Goal: Information Seeking & Learning: Find specific fact

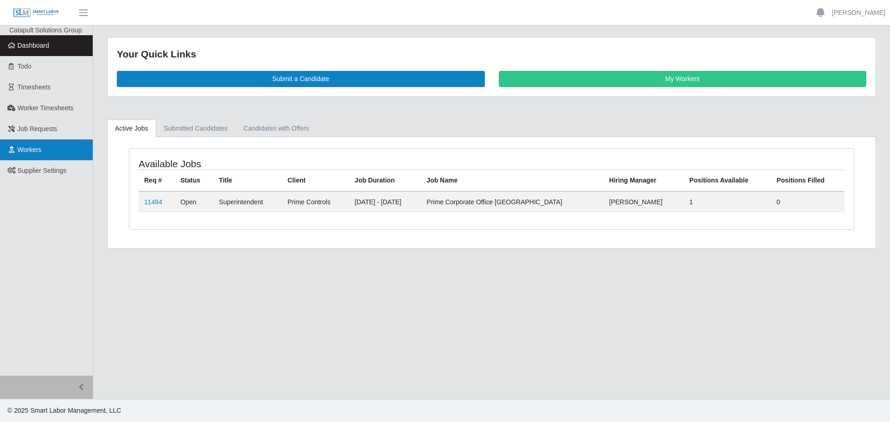
click at [51, 147] on link "Workers" at bounding box center [46, 150] width 93 height 21
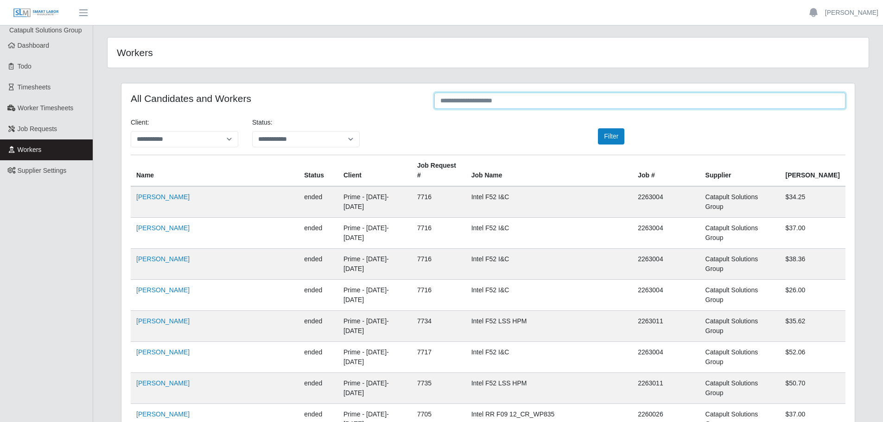
click at [555, 102] on input "text" at bounding box center [639, 101] width 411 height 16
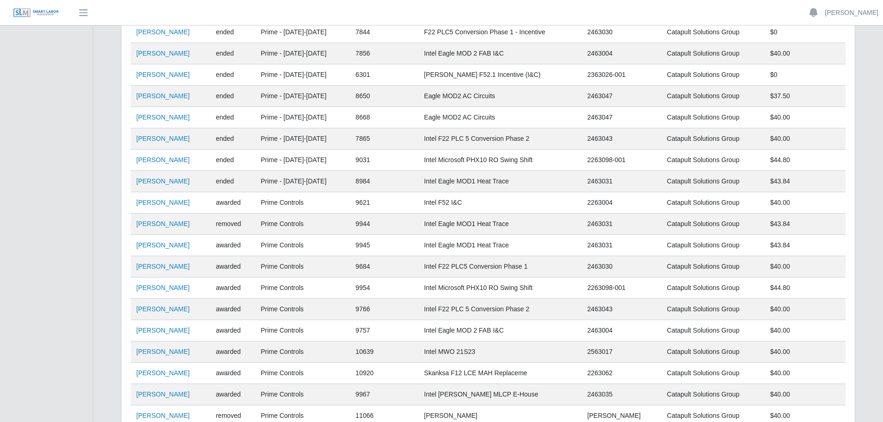
scroll to position [278, 0]
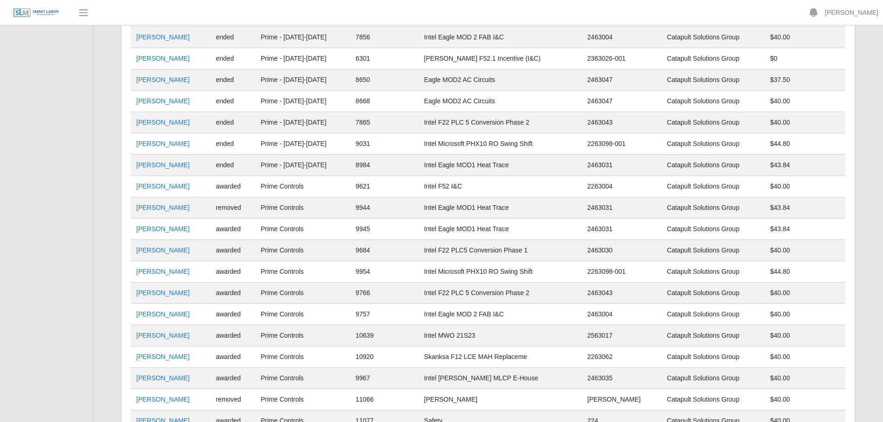
type input "****"
drag, startPoint x: 656, startPoint y: 335, endPoint x: 618, endPoint y: 335, distance: 38.5
click at [618, 335] on tr "Wilis Reyes Guillen awarded Prime Controls 10639 Intel MWO 21S23 2563017 Catapu…" at bounding box center [488, 335] width 715 height 21
copy tr "2563017"
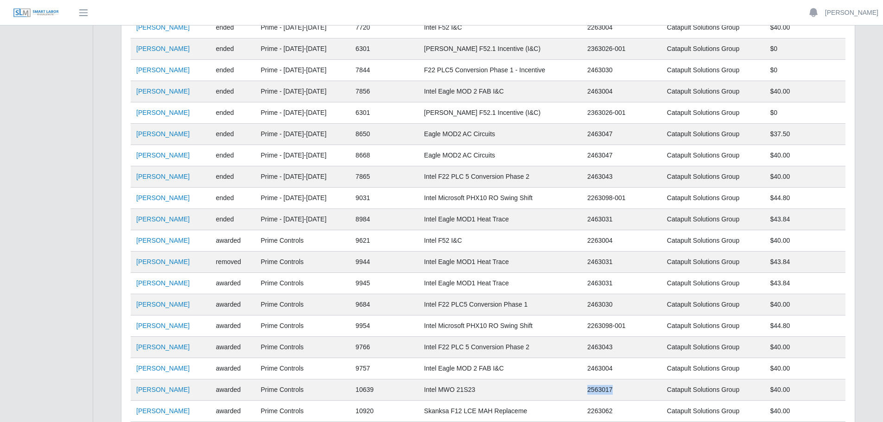
scroll to position [93, 0]
